Goal: Information Seeking & Learning: Learn about a topic

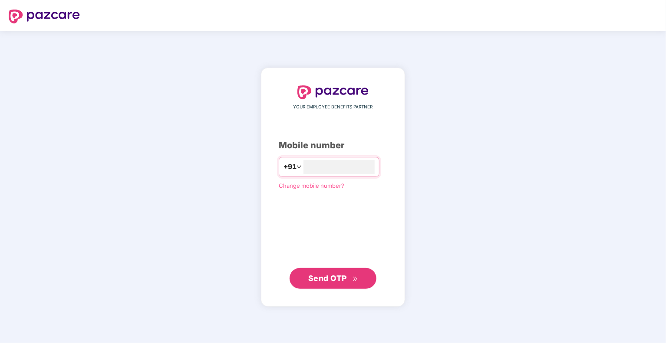
type input "**********"
click at [336, 280] on span "Send OTP" at bounding box center [327, 278] width 39 height 9
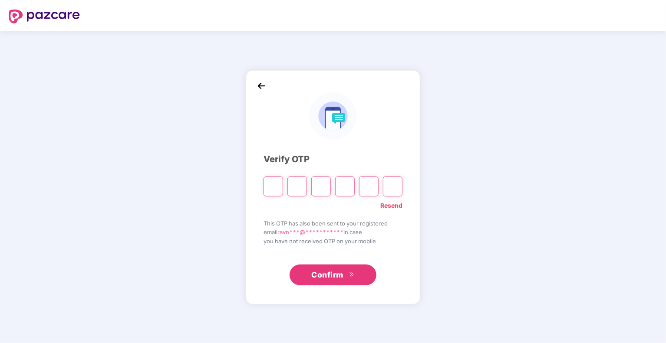
type input "*"
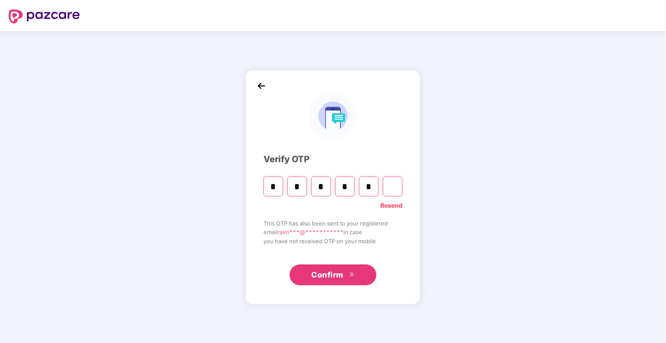
type input "*"
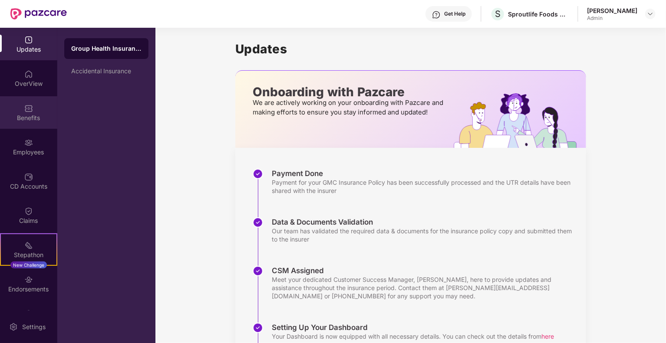
click at [31, 119] on div "Benefits" at bounding box center [28, 118] width 57 height 9
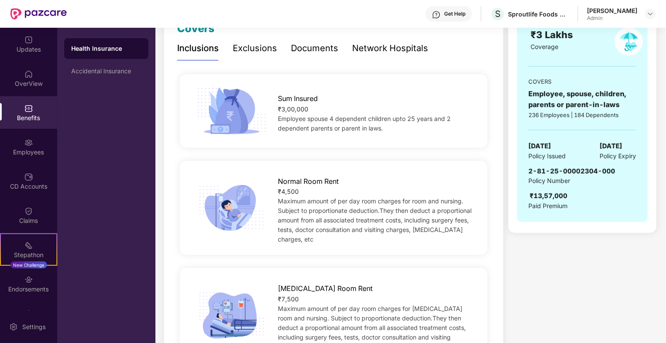
scroll to position [133, 0]
click at [313, 129] on span "Employee spouse 4 dependent children upto 25 years and 2 dependent parents or p…" at bounding box center [364, 124] width 173 height 17
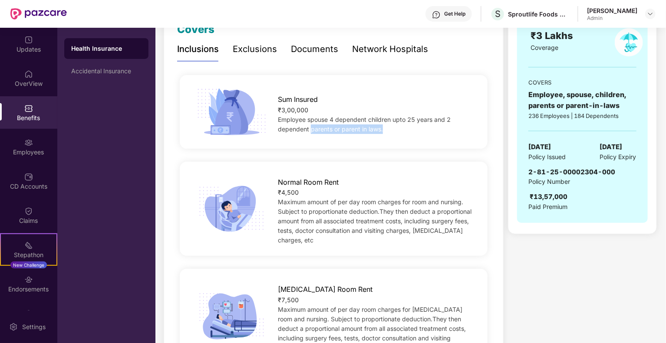
drag, startPoint x: 312, startPoint y: 130, endPoint x: 384, endPoint y: 130, distance: 72.1
click at [384, 130] on div "Employee spouse 4 dependent children upto 25 years and 2 dependent parents or p…" at bounding box center [376, 124] width 196 height 19
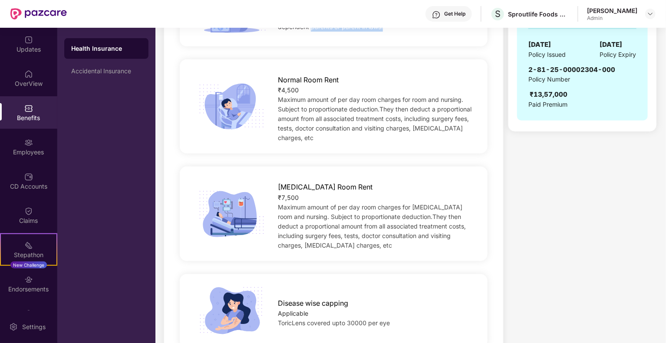
scroll to position [236, 0]
click at [296, 192] on div "₹7,500" at bounding box center [376, 197] width 196 height 10
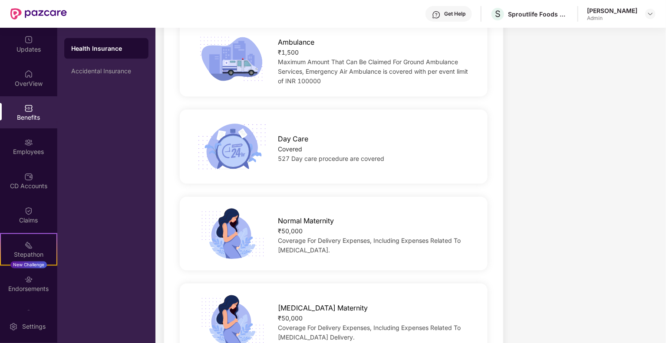
scroll to position [755, 0]
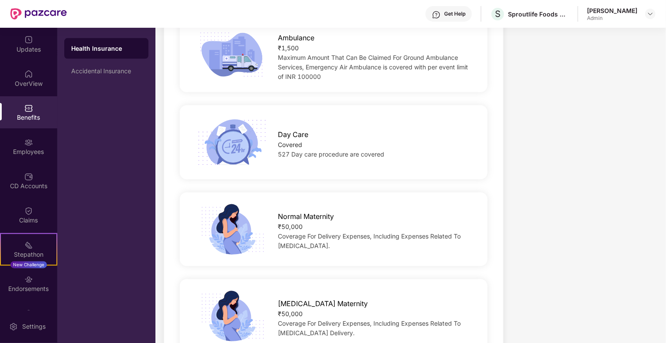
click at [283, 151] on span "527 Day care procedure are covered" at bounding box center [331, 154] width 106 height 7
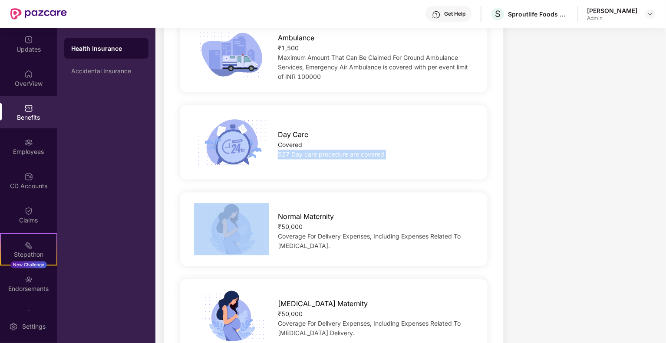
click at [283, 151] on span "527 Day care procedure are covered" at bounding box center [331, 154] width 106 height 7
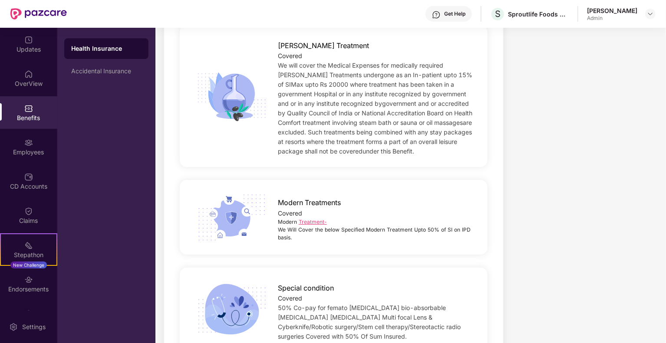
scroll to position [1448, 0]
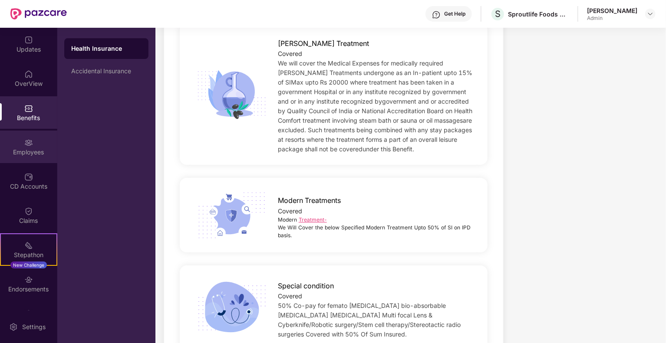
click at [52, 149] on div "Employees" at bounding box center [28, 152] width 57 height 9
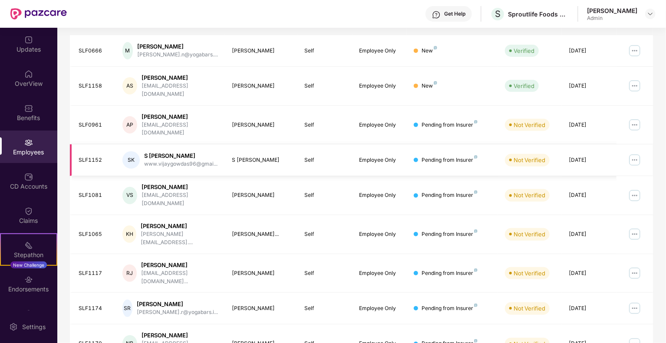
scroll to position [156, 0]
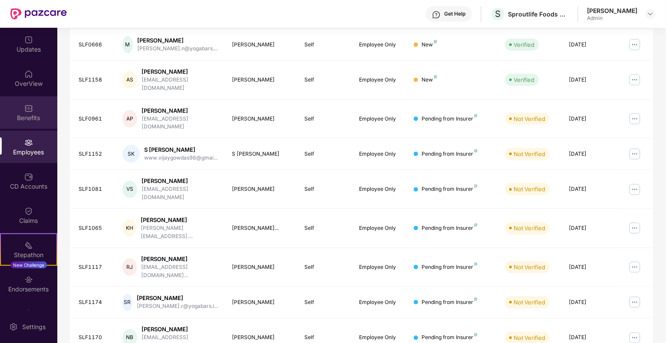
click at [23, 121] on div "Benefits" at bounding box center [28, 118] width 57 height 9
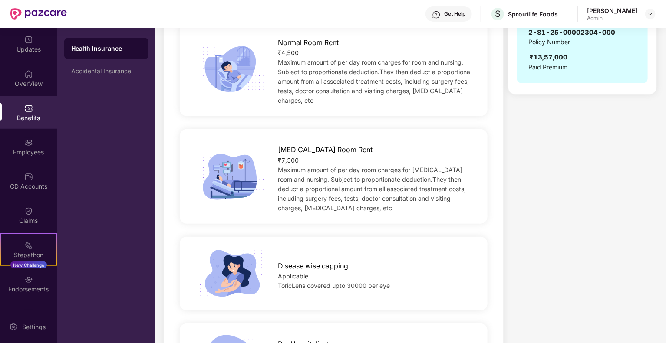
scroll to position [273, 0]
click at [94, 75] on div "Accidental Insurance" at bounding box center [106, 71] width 84 height 21
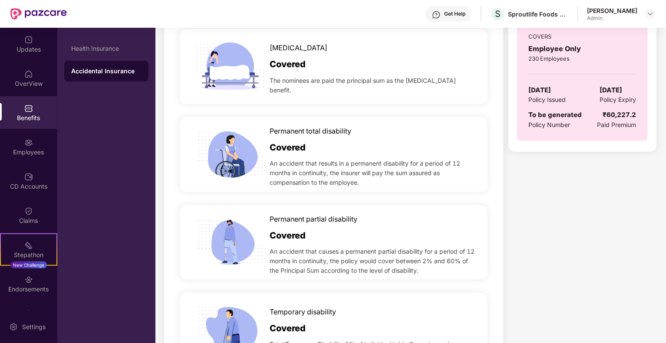
scroll to position [177, 0]
